Goal: Task Accomplishment & Management: Complete application form

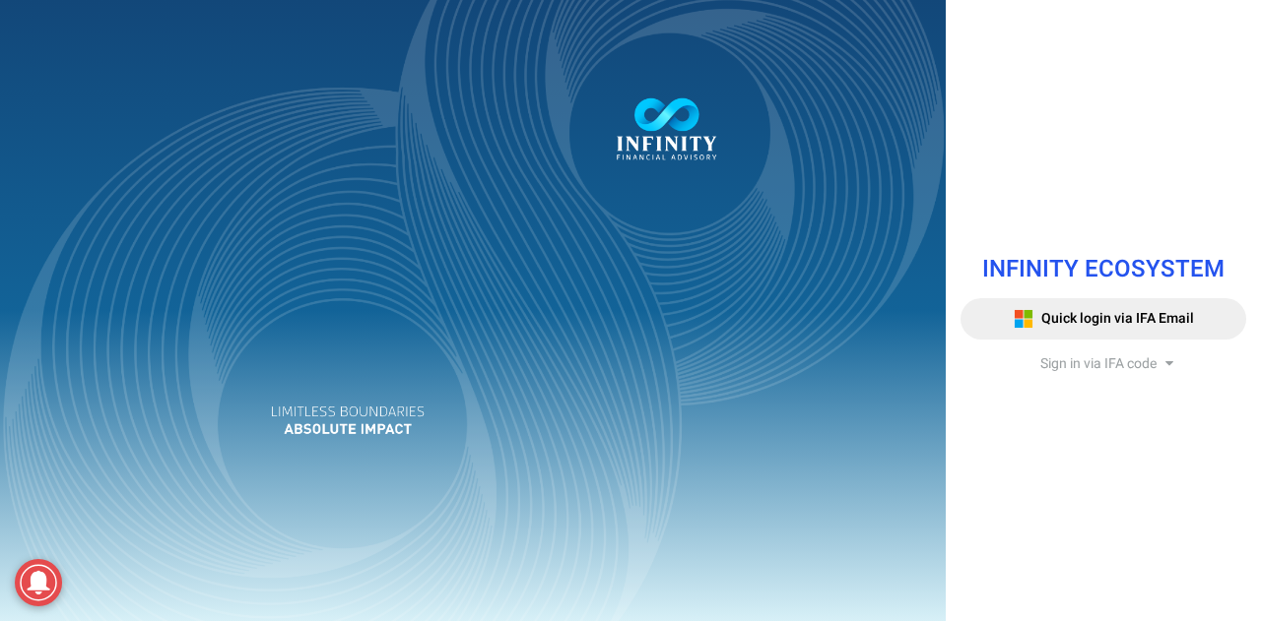
click at [1070, 359] on span "Sign in via IFA code" at bounding box center [1098, 364] width 116 height 21
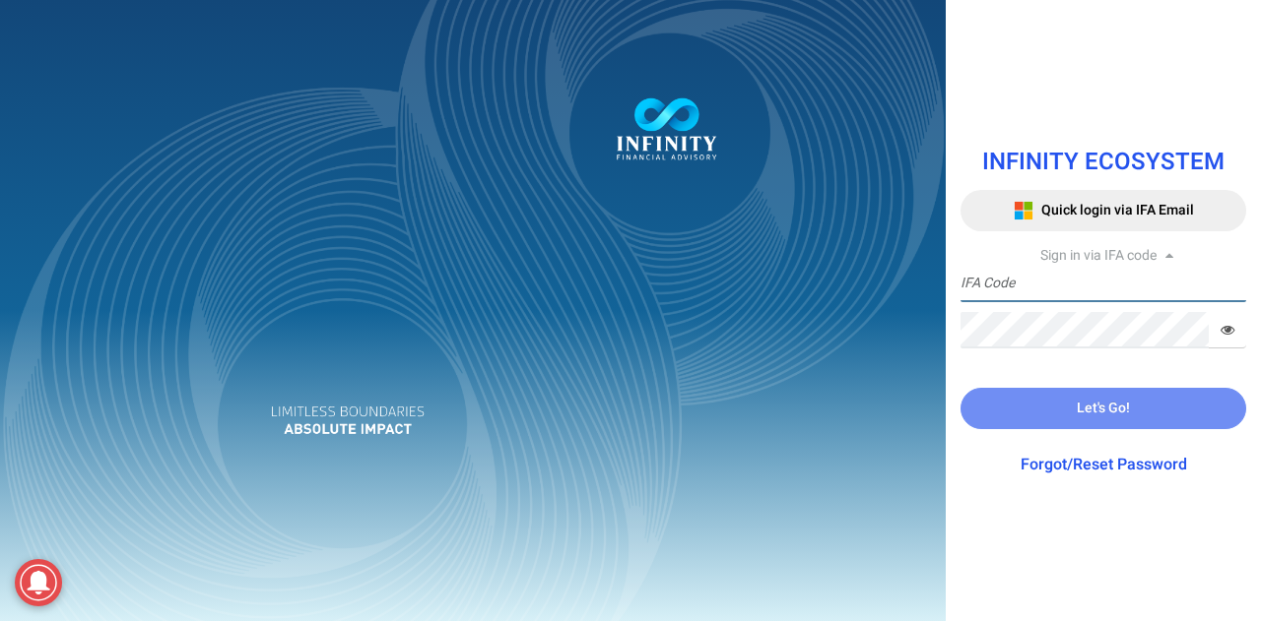
click at [1051, 270] on input "text" at bounding box center [1103, 284] width 286 height 36
paste input "VT02"
type input "VT02"
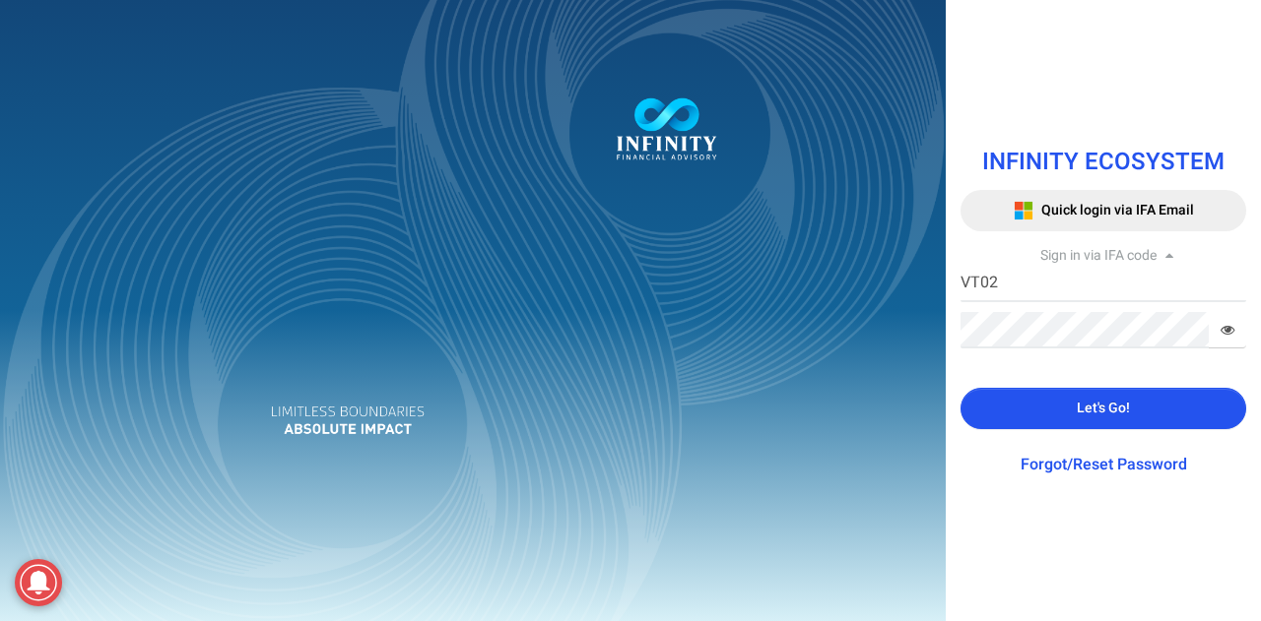
click at [1171, 400] on button "Let's Go!" at bounding box center [1103, 408] width 286 height 41
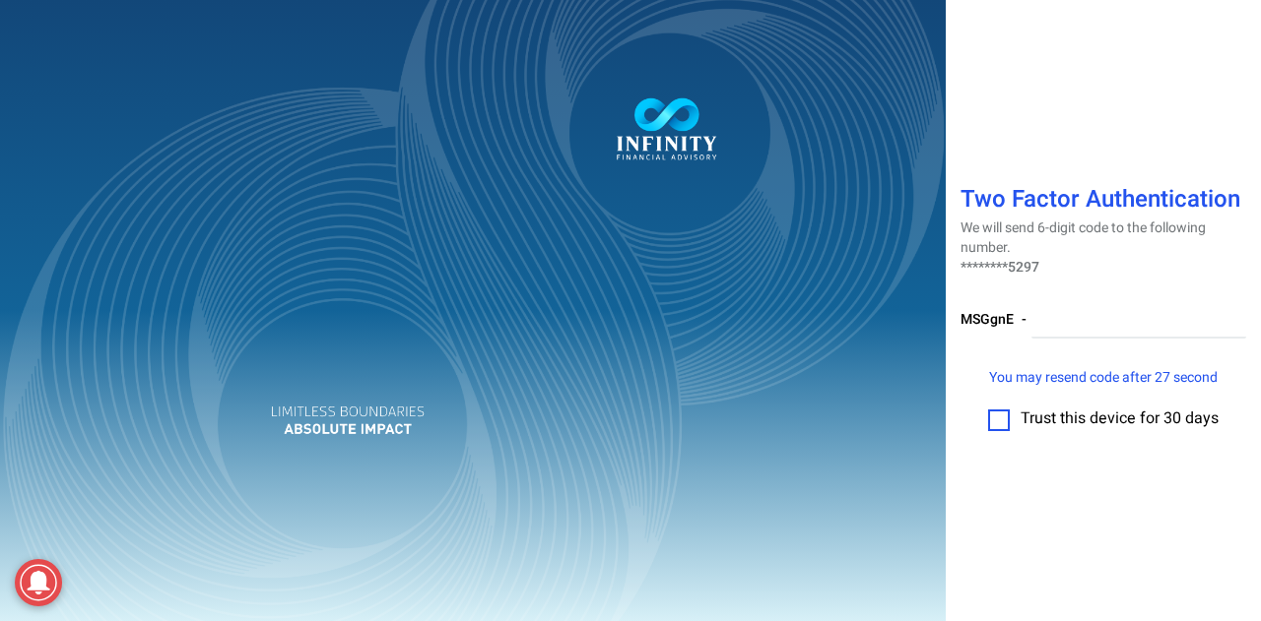
click at [1006, 424] on label at bounding box center [999, 421] width 22 height 22
click at [999, 414] on input "checkbox" at bounding box center [999, 414] width 0 height 0
click at [1076, 319] on input "number" at bounding box center [1138, 320] width 215 height 36
type input "432963"
